Goal: Transaction & Acquisition: Purchase product/service

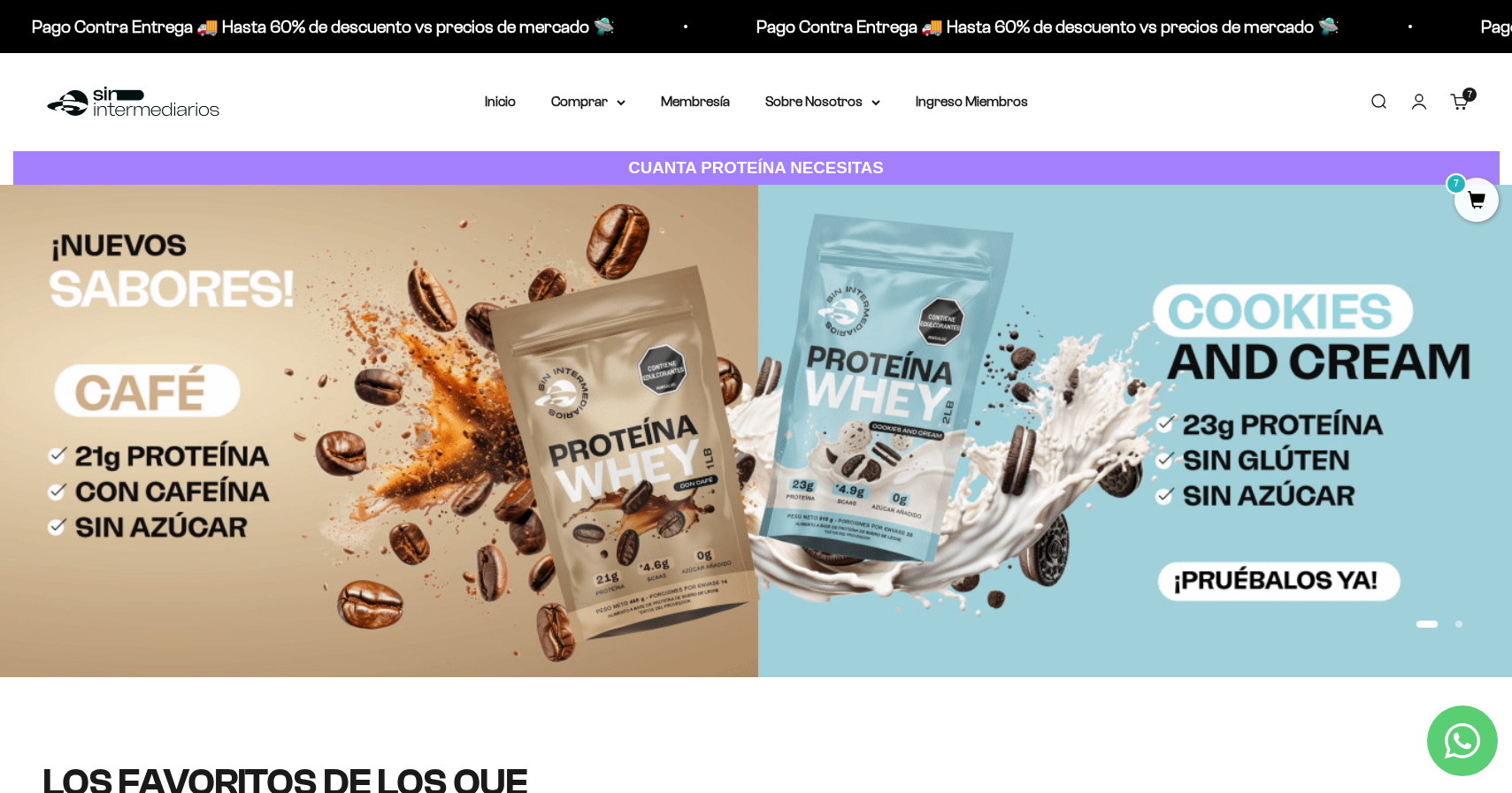
click at [1184, 97] on span "7" at bounding box center [1470, 94] width 4 height 9
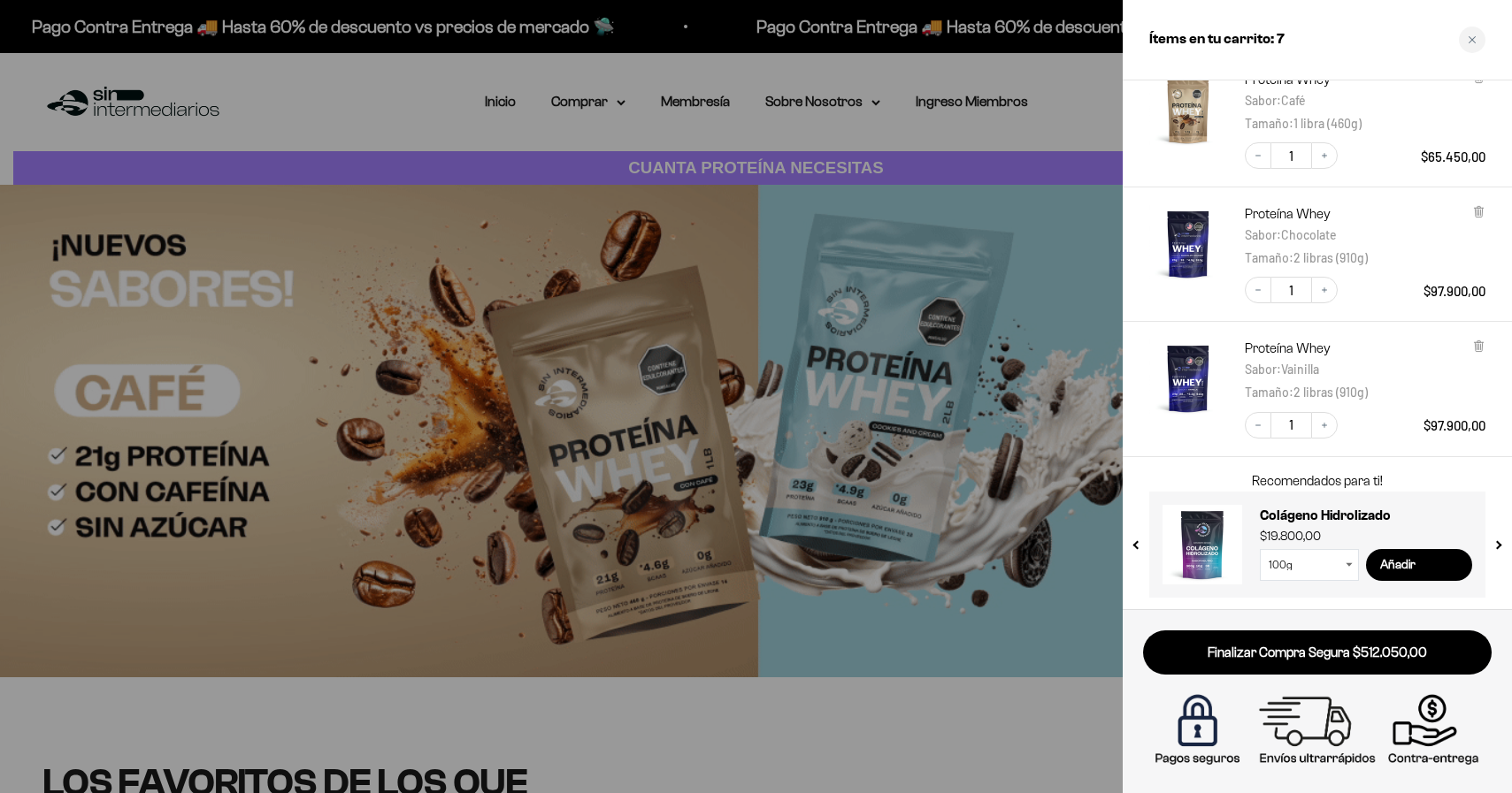
scroll to position [431, 0]
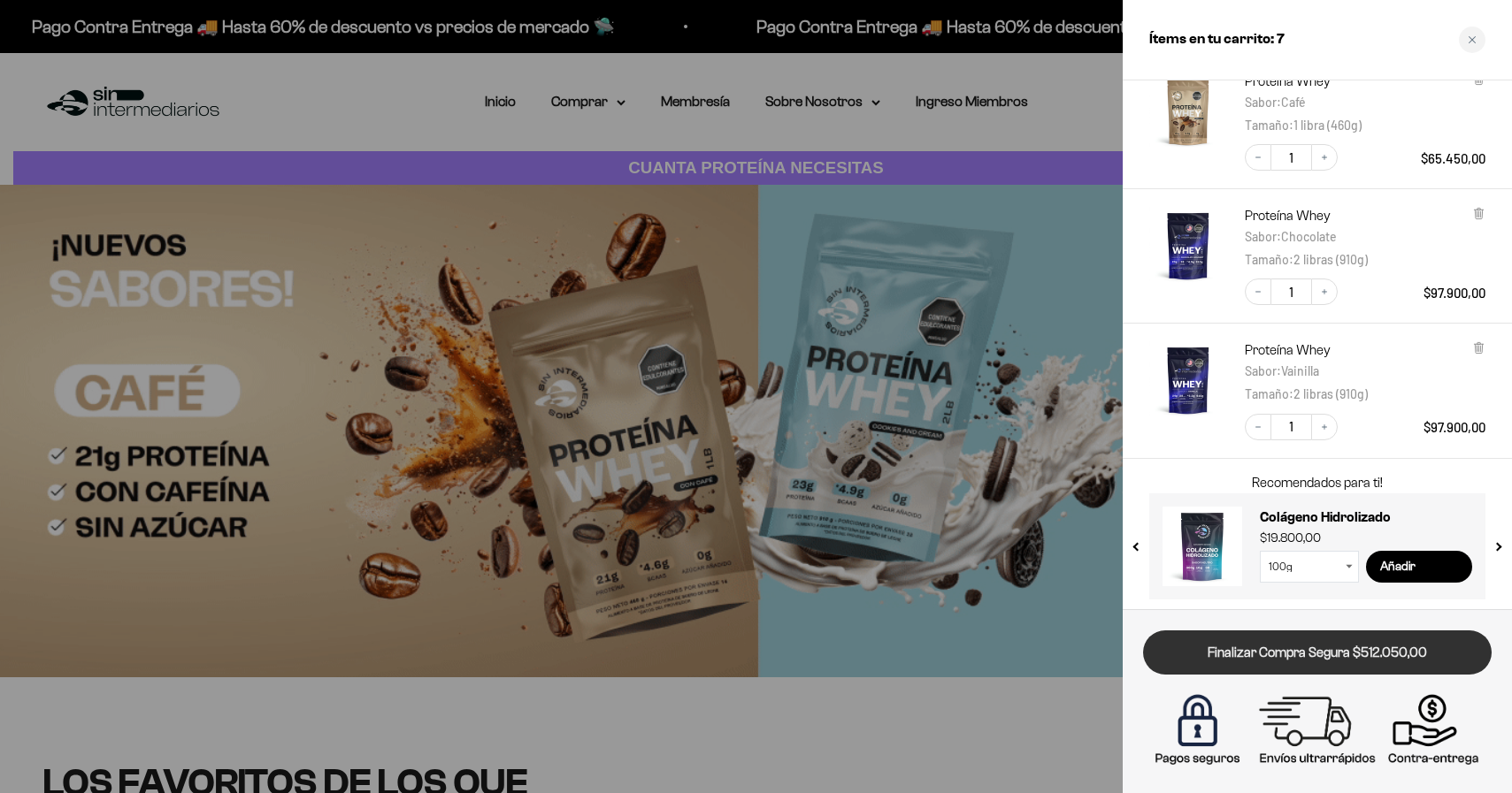
click at [1184, 649] on link "Finalizar Compra Segura $512.050,00" at bounding box center [1317, 652] width 349 height 45
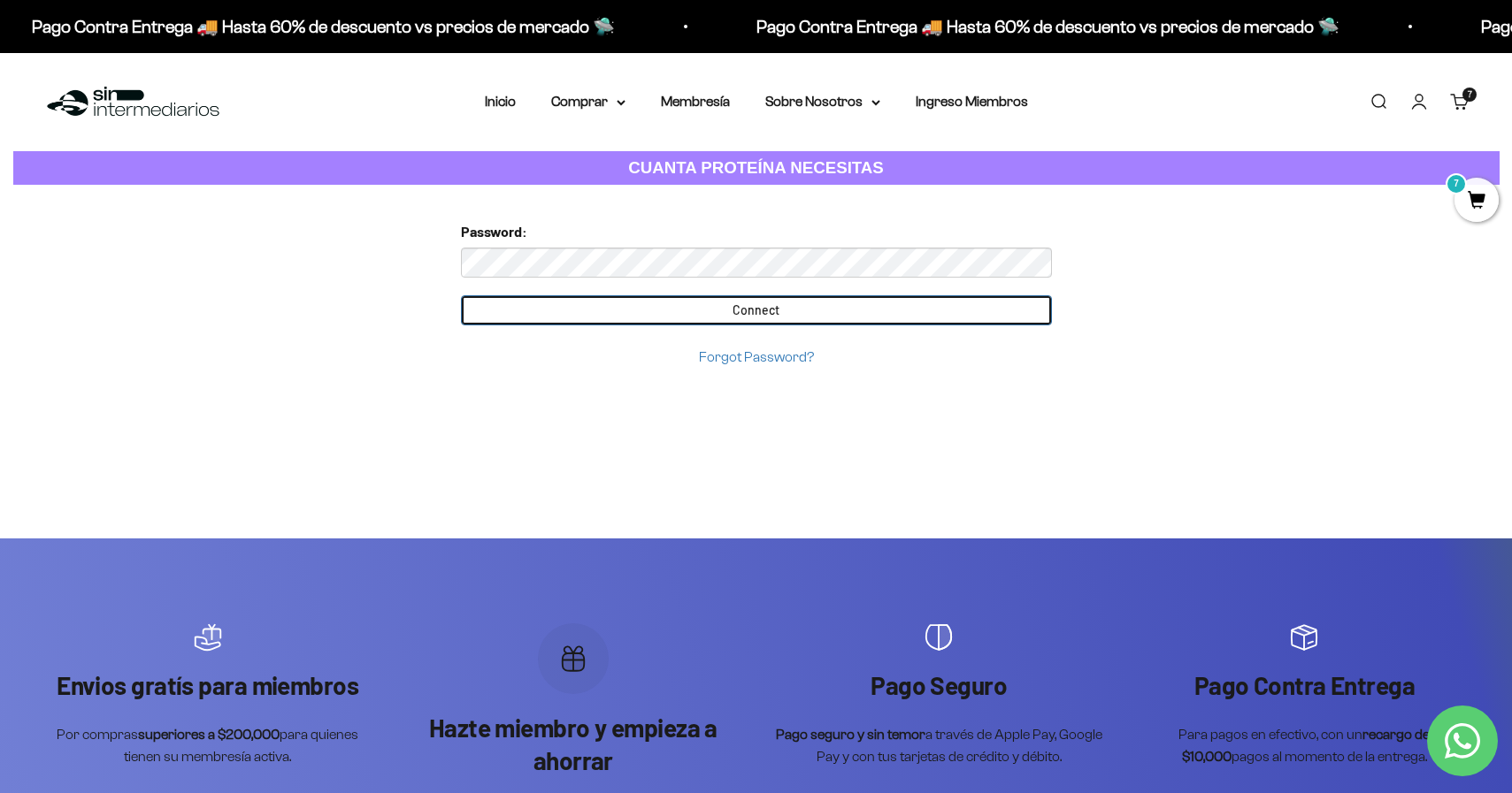
click at [756, 309] on input "Connect" at bounding box center [756, 311] width 591 height 30
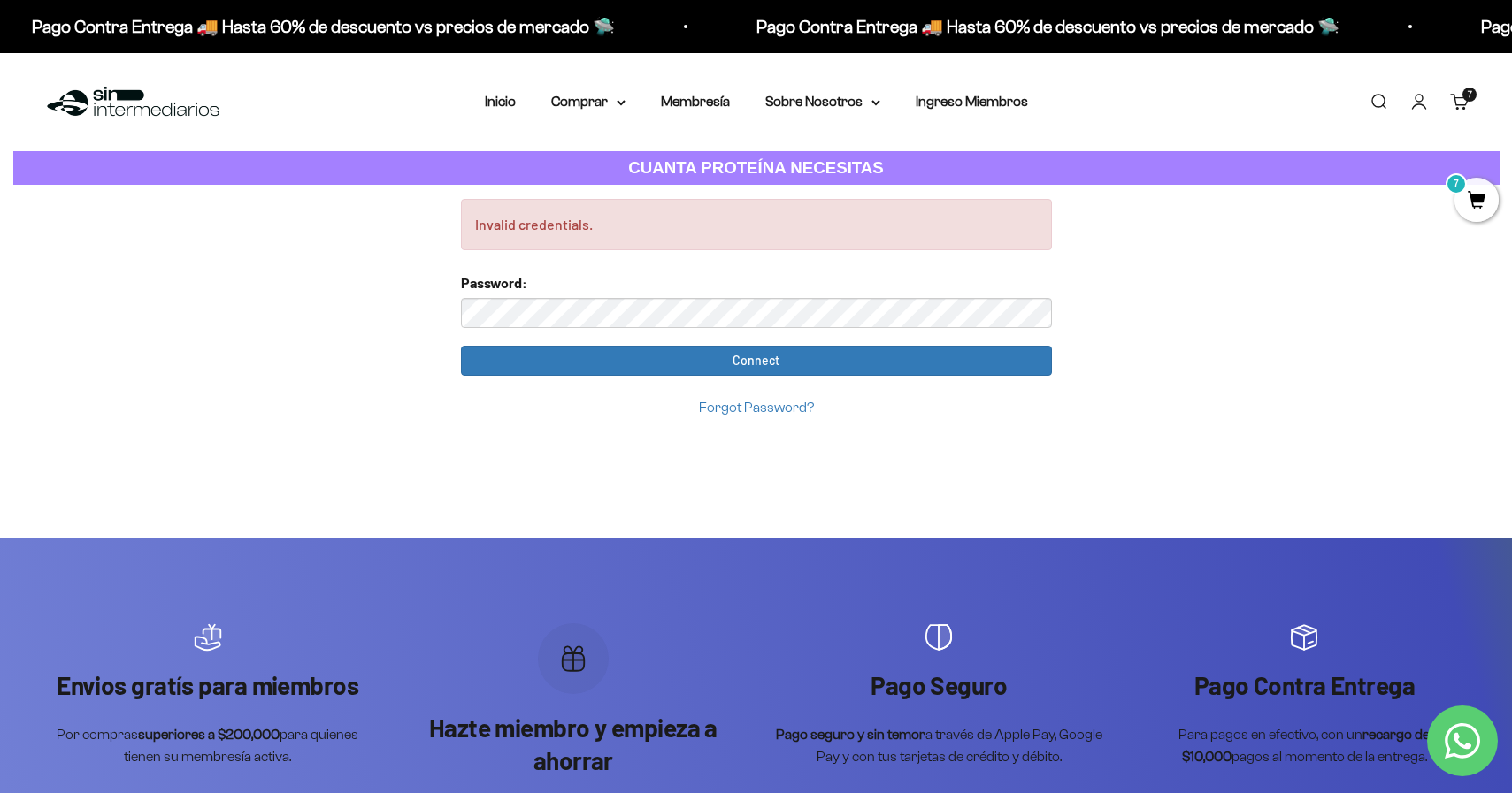
click at [756, 359] on input "Connect" at bounding box center [756, 361] width 591 height 30
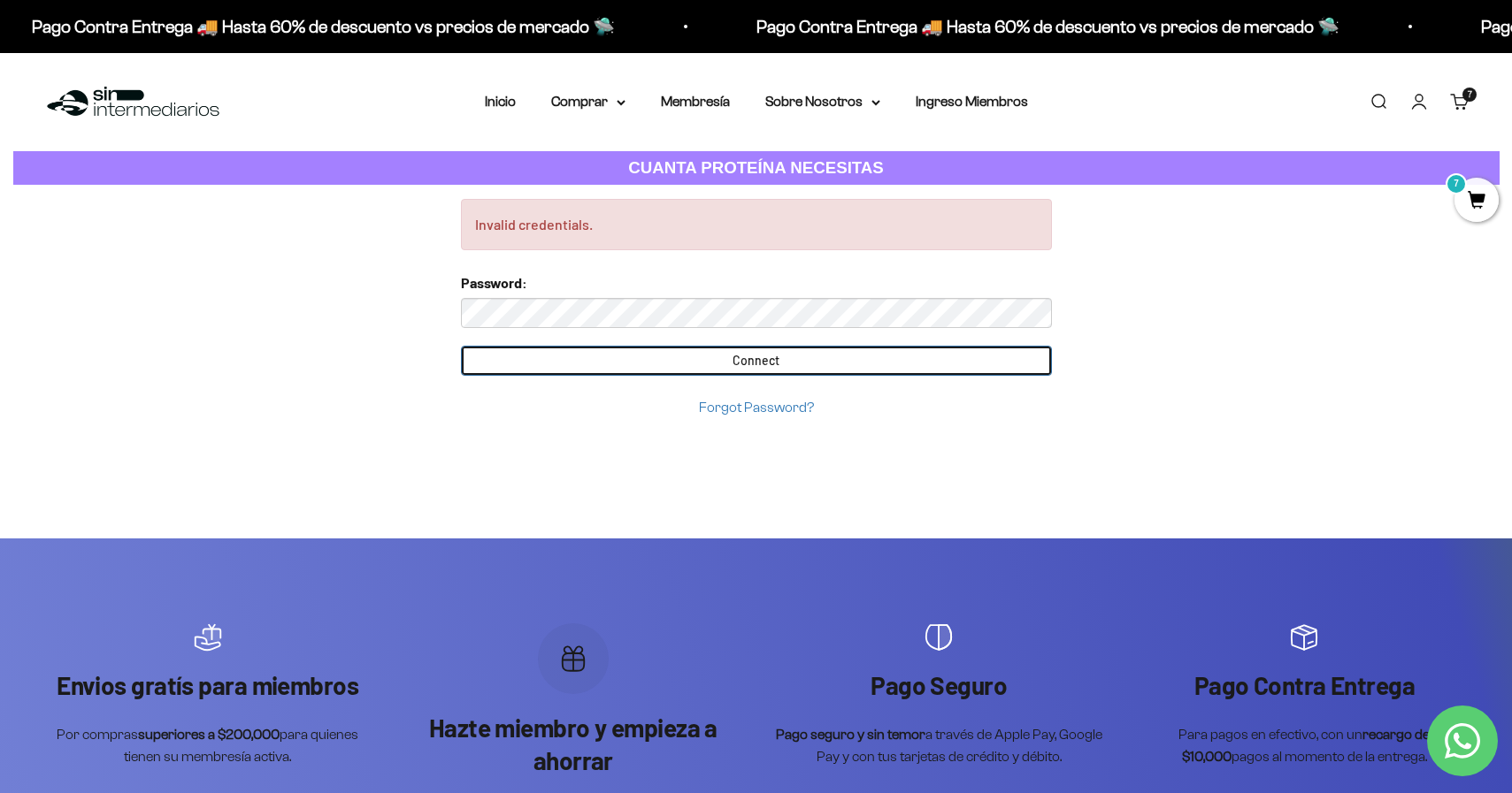
click at [554, 367] on input "Connect" at bounding box center [756, 361] width 591 height 30
click at [566, 361] on input "Connect" at bounding box center [756, 361] width 591 height 30
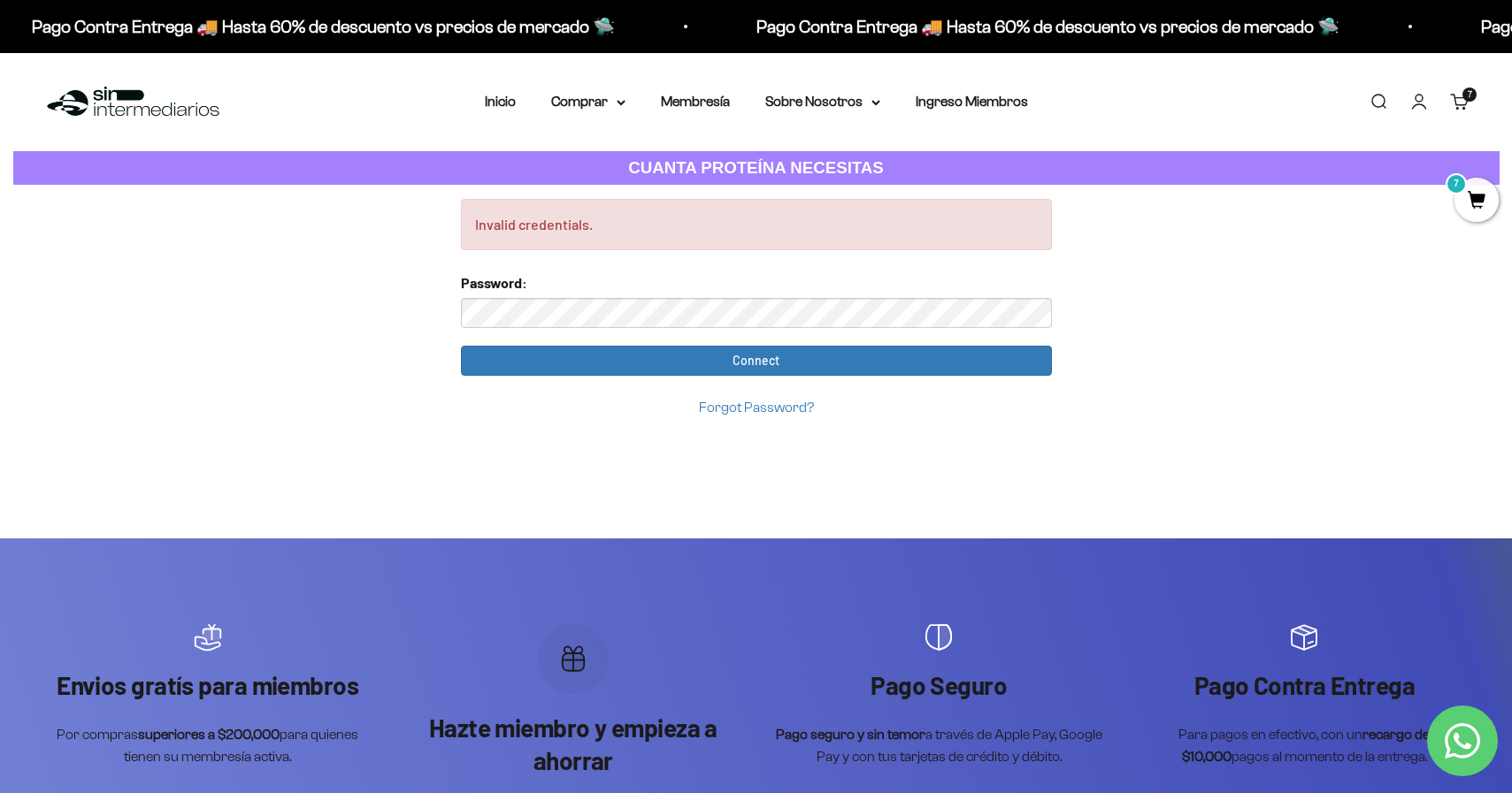
click at [725, 407] on link "Forgot Password?" at bounding box center [756, 406] width 115 height 15
